Goal: Use online tool/utility: Utilize a website feature to perform a specific function

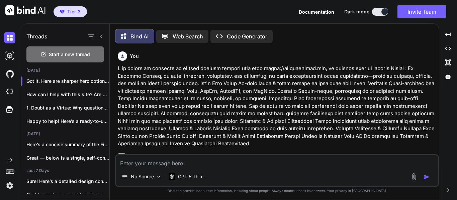
scroll to position [2380, 0]
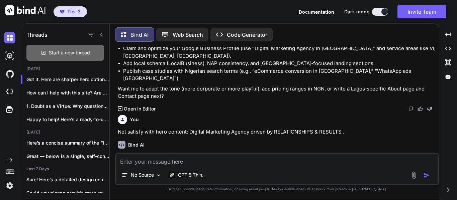
click at [62, 55] on div "Start a new thread" at bounding box center [65, 53] width 78 height 16
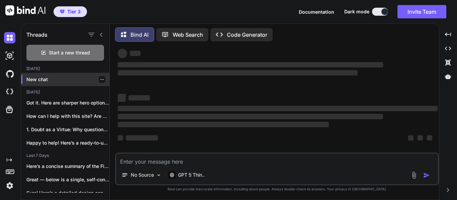
scroll to position [13, 0]
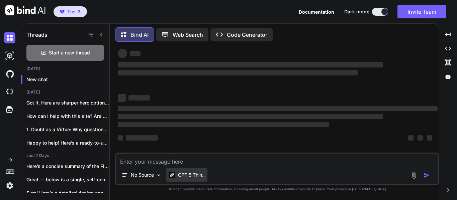
click at [200, 175] on p "GPT 5 Thin.." at bounding box center [191, 175] width 27 height 7
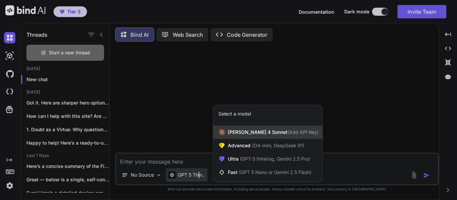
scroll to position [0, 0]
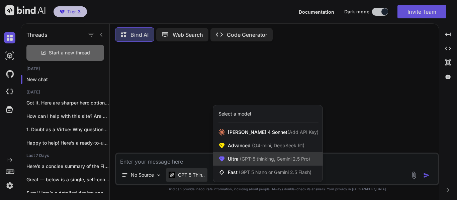
click at [279, 158] on span "(GPT-5 thinking, Gemini 2.5 Pro)" at bounding box center [275, 159] width 72 height 6
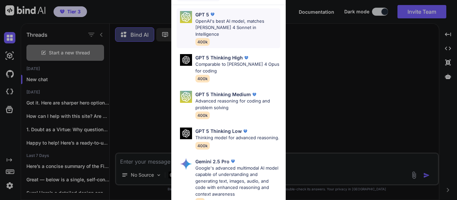
click at [213, 24] on p "OpenAI's best AI model, matches [PERSON_NAME] 4 Sonnet in Intelligence" at bounding box center [237, 28] width 85 height 20
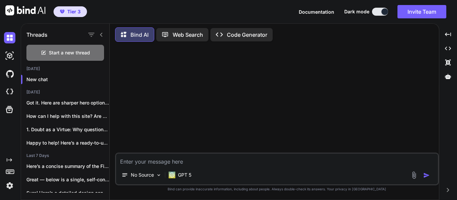
type textarea "x"
click at [152, 94] on div at bounding box center [277, 100] width 323 height 106
click at [158, 163] on textarea at bounding box center [277, 160] width 322 height 12
type textarea "I"
type textarea "x"
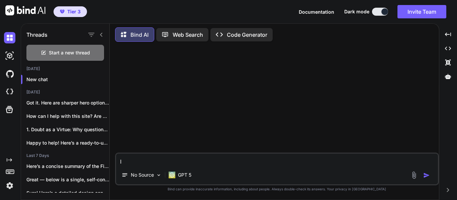
type textarea "I"
type textarea "x"
type textarea "I n"
type textarea "x"
type textarea "I ne"
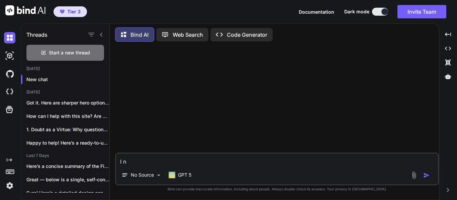
type textarea "x"
type textarea "I nee"
type textarea "x"
type textarea "I need"
type textarea "x"
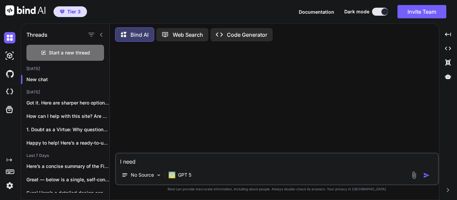
type textarea "I need"
type textarea "x"
type textarea "I need y"
type textarea "x"
type textarea "I need yo"
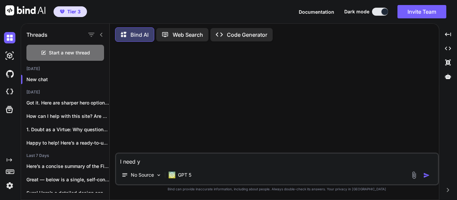
type textarea "x"
type textarea "I need you"
type textarea "x"
type textarea "I need you"
type textarea "x"
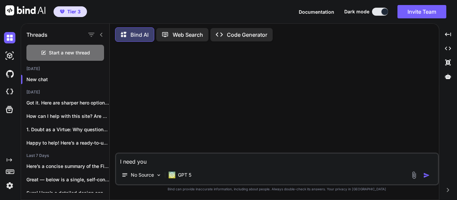
type textarea "I need you t"
type textarea "x"
type textarea "I need you to"
type textarea "x"
type textarea "I need you to"
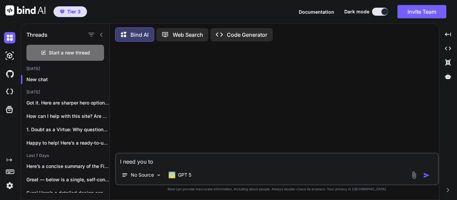
type textarea "x"
type textarea "I need you to r"
type textarea "x"
type textarea "I need you to re"
type textarea "x"
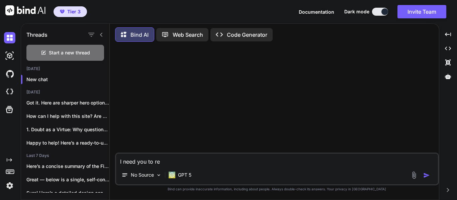
type textarea "I need you to r"
type textarea "x"
type textarea "I need you to"
type textarea "x"
type textarea "I need you to i"
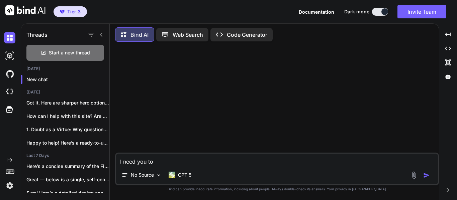
type textarea "x"
type textarea "I need you to im"
type textarea "x"
type textarea "I need you to imr"
type textarea "x"
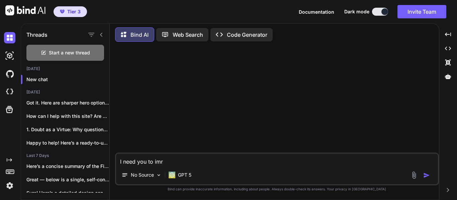
type textarea "I need you to imrp"
type textarea "x"
type textarea "I need you to imr"
type textarea "x"
type textarea "I need you to im"
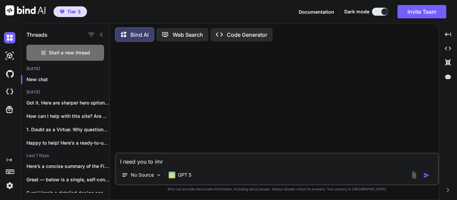
type textarea "x"
type textarea "I need you to imp"
type textarea "x"
type textarea "I need you to impr"
type textarea "x"
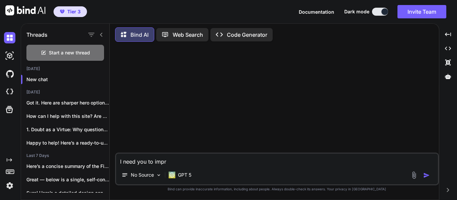
type textarea "I need you to impro"
type textarea "x"
type textarea "I need you to improv"
type textarea "x"
type textarea "I need you to improve"
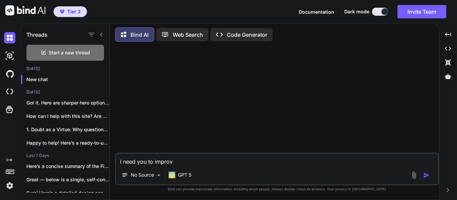
type textarea "x"
type textarea "I need you to improve"
type textarea "x"
type textarea "I need you to improve o"
type textarea "x"
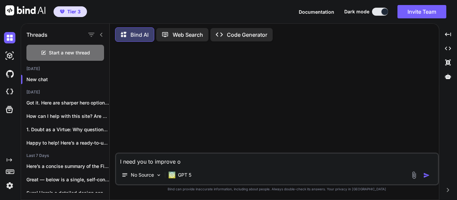
type textarea "I need you to improve o"
type textarea "x"
type textarea "I need you to improve o"
type textarea "x"
type textarea "I need you to improve on"
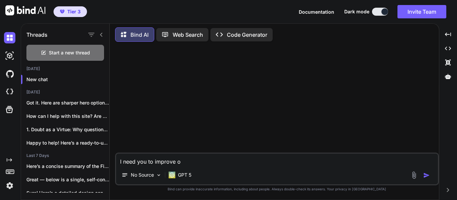
type textarea "x"
type textarea "I need you to improve on"
type textarea "x"
type textarea "I need you to improve on t"
type textarea "x"
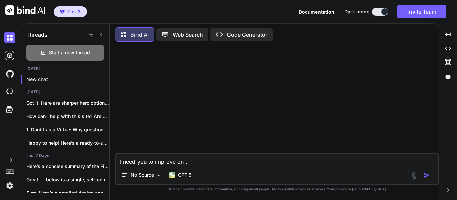
type textarea "I need you to improve on th"
type textarea "x"
type textarea "I need you to improve on thi"
type textarea "x"
type textarea "I need you to improve on this"
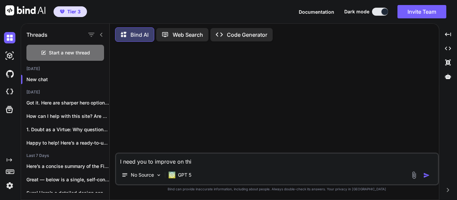
type textarea "x"
type textarea "I need you to improve on this"
type textarea "x"
type textarea "I need you to improve on this a"
type textarea "x"
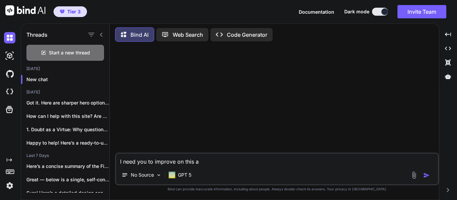
type textarea "I need you to improve on this as"
type textarea "x"
type textarea "I need you to improve on this as"
type textarea "x"
type textarea "I need you to improve on this as a"
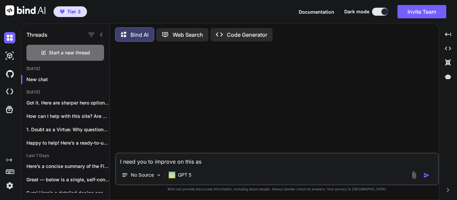
type textarea "x"
type textarea "I need you to improve on this as a"
type textarea "x"
type textarea "I need you to improve on this as a m"
type textarea "x"
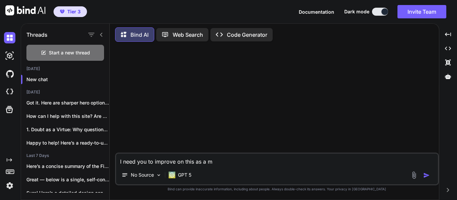
type textarea "I need you to improve on this as a ma"
type textarea "x"
type textarea "I need you to improve on this as a mar"
type textarea "x"
type textarea "I need you to improve on this as a mark"
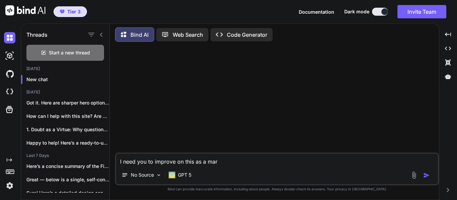
type textarea "x"
type textarea "I need you to improve on this as a marke"
type textarea "x"
type textarea "I need you to improve on this as a market"
type textarea "x"
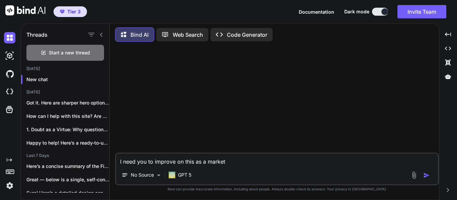
type textarea "I need you to improve on this as a marketi"
type textarea "x"
type textarea "I need you to improve on this as a marketin"
type textarea "x"
type textarea "I need you to improve on this as a marketing"
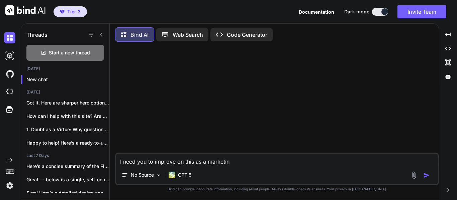
type textarea "x"
type textarea "I need you to improve on this as a marketing"
type textarea "x"
type textarea "I need you to improve on this as a marketing c"
type textarea "x"
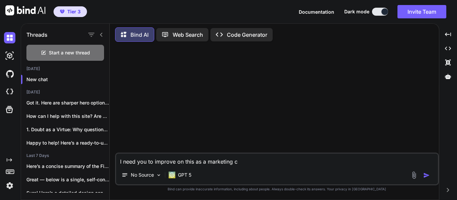
type textarea "I need you to improve on this as a marketing co"
type textarea "x"
type textarea "I need you to improve on this as a marketing con"
type textarea "x"
type textarea "I need you to improve on this as a marketing cont"
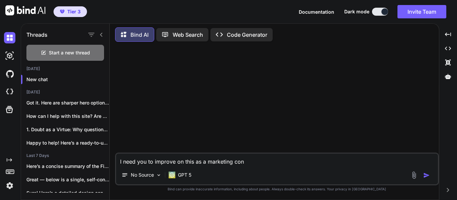
type textarea "x"
type textarea "I need you to improve on this as a marketing [PERSON_NAME]"
type textarea "x"
type textarea "I need you to improve on this as a marketing conten"
type textarea "x"
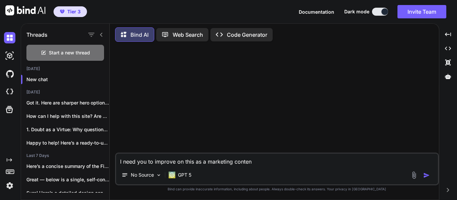
type textarea "I need you to improve on this as a marketing content"
type textarea "x"
type textarea "I need you to improve on this as a marketing content"
type textarea "x"
type textarea "I need you to improve on this as a marketing content a"
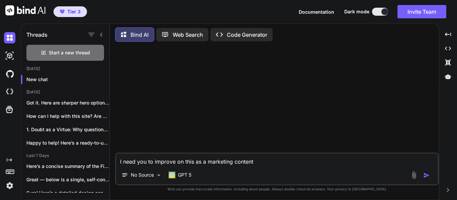
type textarea "x"
type textarea "I need you to improve on this as a marketing content an"
type textarea "x"
type textarea "I need you to improve on this as a marketing content and"
type textarea "x"
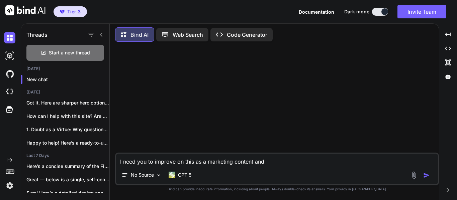
type textarea "I need you to improve on this as a marketing content and"
type textarea "x"
type textarea "I need you to improve on this as a marketing content and p"
type textarea "x"
type textarea "I need you to improve on this as a marketing content and pr"
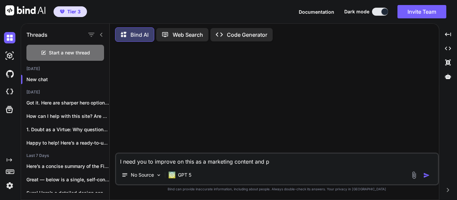
type textarea "x"
type textarea "I need you to improve on this as a marketing content and pro"
type textarea "x"
type textarea "I need you to improve on this as a marketing content and prof"
type textarea "x"
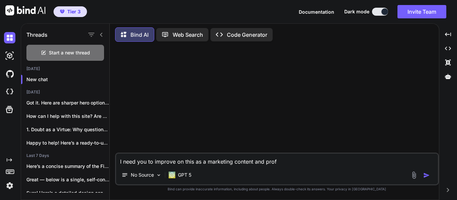
type textarea "I need you to improve on this as a marketing content and profi"
type textarea "x"
type textarea "I need you to improve on this as a marketing content and profil"
type textarea "x"
type textarea "I need you to improve on this as a marketing content and profile"
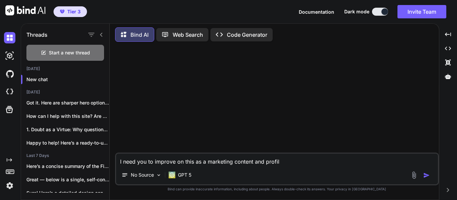
type textarea "x"
type textarea "I need you to improve on this as a marketing content and profile"
type textarea "x"
type textarea "I need you to improve on this as a marketing content and profile :"
type textarea "x"
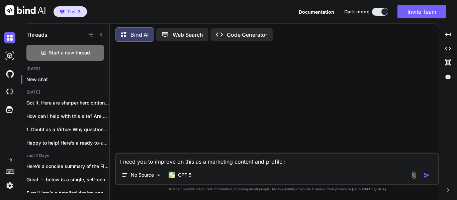
type textarea "I need you to improve on this as a marketing content and profile :"
type textarea "x"
paste textarea "Maxmark Agency: Your Catalyst for Digital Success Tagline: "Bringing Your Brand…"
type textarea "I need you to improve on this as a marketing content and profile : Maxmark Agen…"
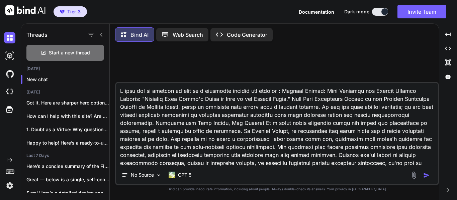
scroll to position [322, 0]
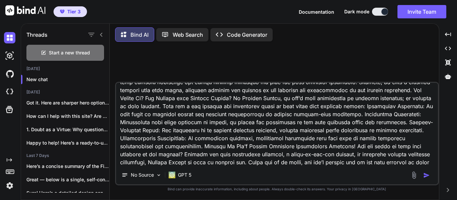
type textarea "x"
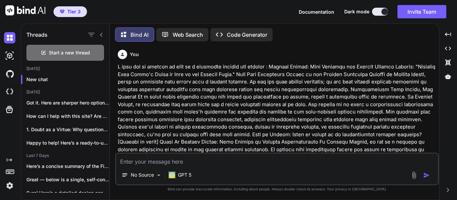
drag, startPoint x: 426, startPoint y: 175, endPoint x: 386, endPoint y: 160, distance: 43.2
click at [427, 174] on img "button" at bounding box center [426, 175] width 7 height 7
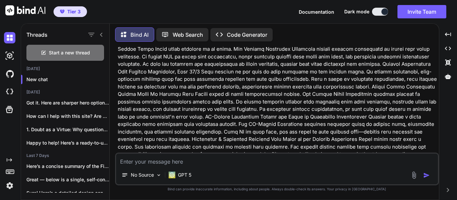
scroll to position [304, 0]
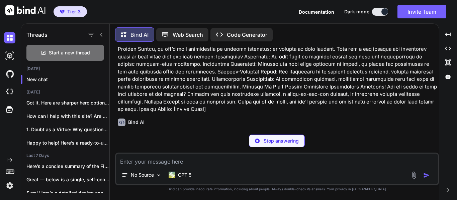
type textarea "x"
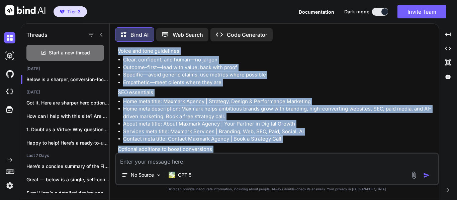
scroll to position [1370, 0]
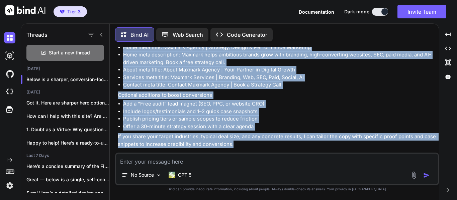
drag, startPoint x: 117, startPoint y: 77, endPoint x: 262, endPoint y: 136, distance: 156.1
click at [262, 136] on div "You Bind AI Below is a sharper, conversion-focused version of your website copy…" at bounding box center [277, 100] width 323 height 106
copy div "Lorem ipsumdolors Ametcon Adipis el sed doeius tempori utl etdolorem aliqua. En…"
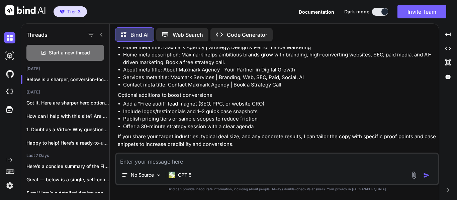
click at [149, 154] on p "Open in Editor" at bounding box center [140, 157] width 32 height 7
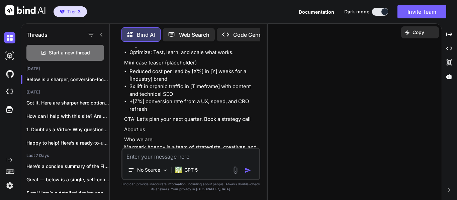
scroll to position [2303, 0]
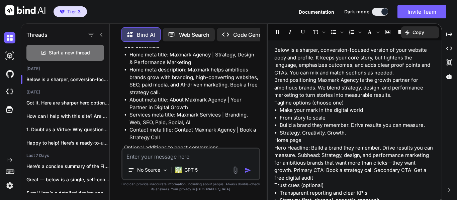
click at [399, 73] on p "Below is a sharper, conversion-focused version of your website copy and profile…" at bounding box center [354, 62] width 161 height 30
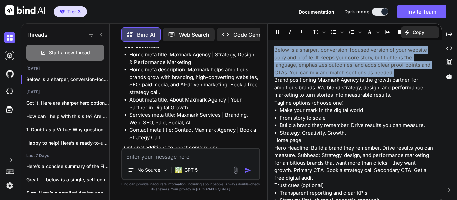
drag, startPoint x: 398, startPoint y: 72, endPoint x: 285, endPoint y: 45, distance: 116.6
click at [275, 49] on p "Below is a sharper, conversion-focused version of your website copy and profile…" at bounding box center [354, 62] width 161 height 30
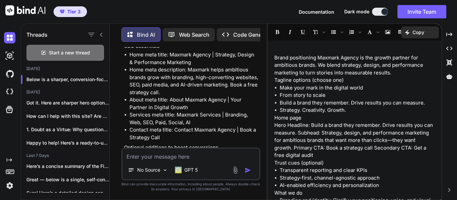
click at [316, 57] on p "Brand positioning Maxmark Agency is the growth partner for ambitious brands. We…" at bounding box center [354, 65] width 161 height 23
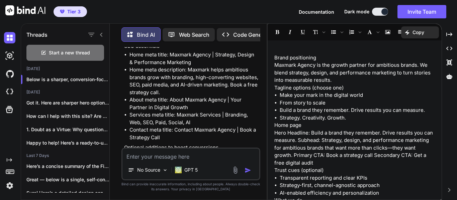
drag, startPoint x: 334, startPoint y: 78, endPoint x: 274, endPoint y: 65, distance: 61.2
click at [274, 65] on div "Brand positioning Maxmark Agency is the growth partner for ambitious brands. We…" at bounding box center [355, 122] width 174 height 156
copy p "Maxmark Agency is the growth partner for ambitious brands. We blend strategy, d…"
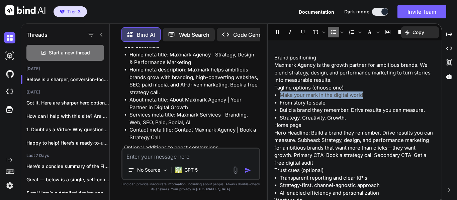
drag, startPoint x: 280, startPoint y: 93, endPoint x: 366, endPoint y: 92, distance: 86.7
click at [366, 92] on li "Make your mark in the digital world" at bounding box center [357, 96] width 155 height 8
copy li "Make your mark in the digital world"
